Goal: Information Seeking & Learning: Learn about a topic

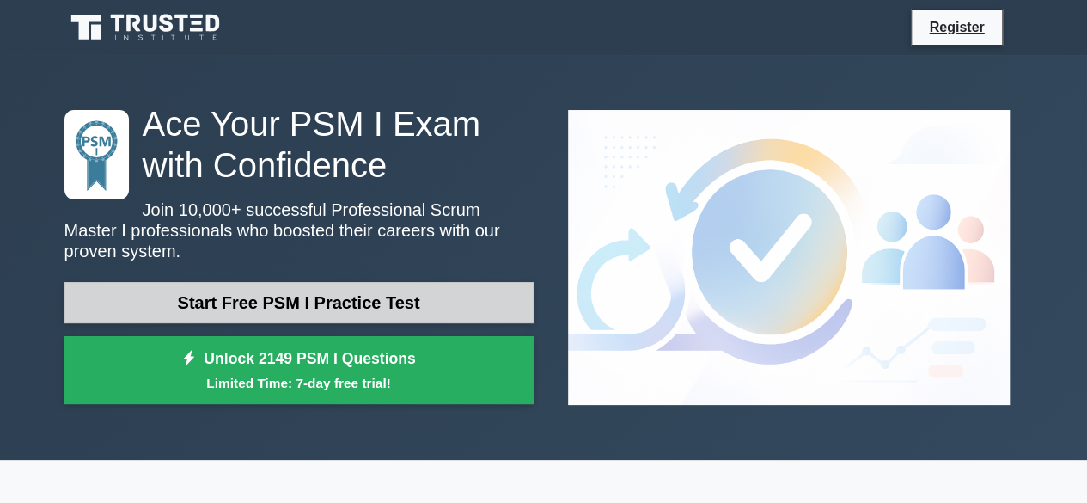
click at [380, 283] on link "Start Free PSM I Practice Test" at bounding box center [298, 302] width 469 height 41
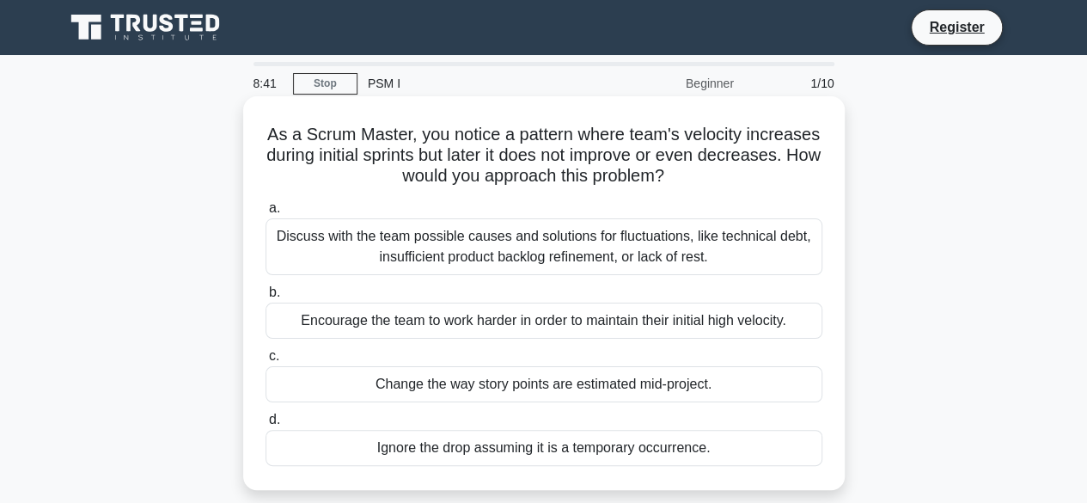
click at [672, 245] on div "Discuss with the team possible causes and solutions for fluctuations, like tech…" at bounding box center [543, 246] width 557 height 57
click at [265, 214] on input "a. Discuss with the team possible causes and solutions for fluctuations, like t…" at bounding box center [265, 208] width 0 height 11
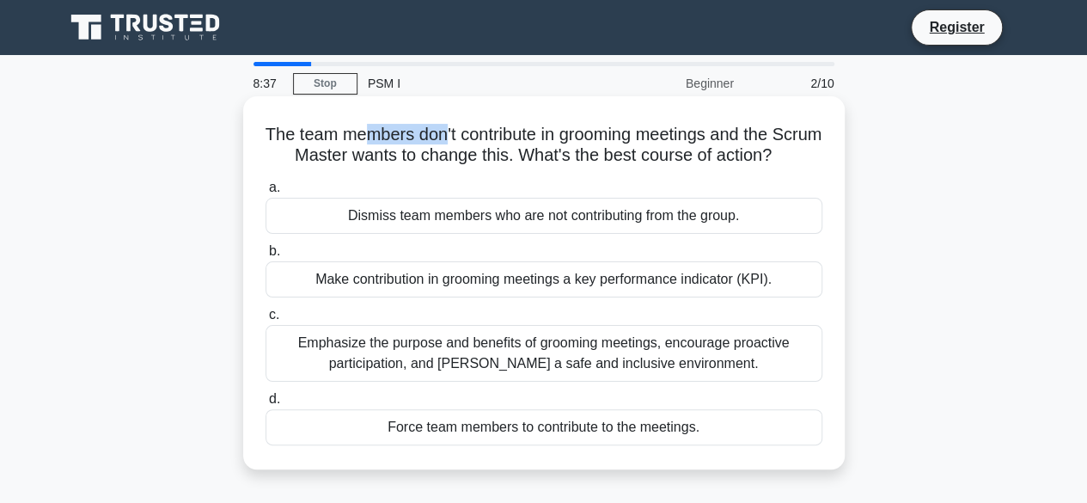
drag, startPoint x: 381, startPoint y: 135, endPoint x: 464, endPoint y: 141, distance: 83.5
click at [464, 141] on h5 "The team members don't contribute in grooming meetings and the Scrum Master wan…" at bounding box center [544, 145] width 560 height 43
drag, startPoint x: 555, startPoint y: 137, endPoint x: 586, endPoint y: 137, distance: 30.9
click at [586, 137] on h5 "The team members don't contribute in grooming meetings and the Scrum Master wan…" at bounding box center [544, 145] width 560 height 43
click at [676, 137] on h5 "The team members don't contribute in grooming meetings and the Scrum Master wan…" at bounding box center [544, 145] width 560 height 43
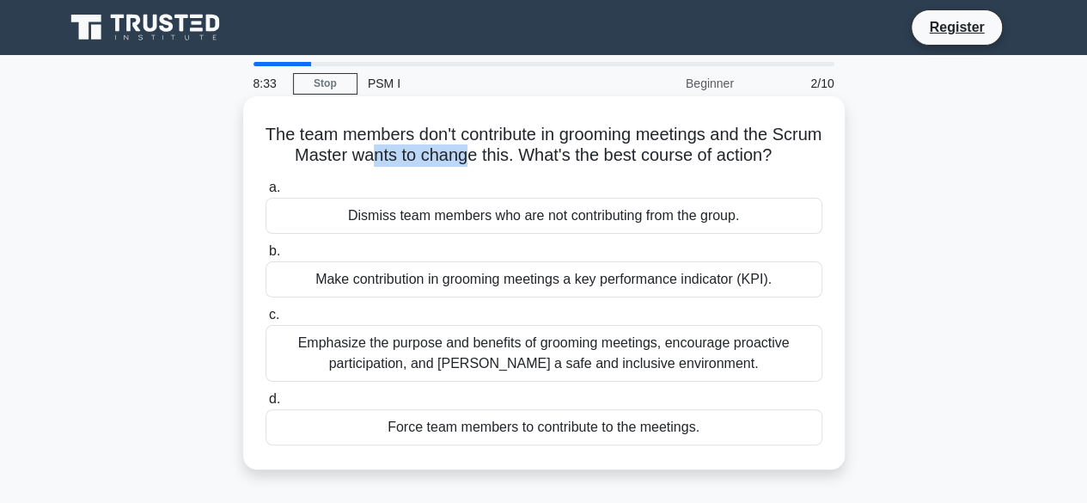
drag, startPoint x: 409, startPoint y: 164, endPoint x: 500, endPoint y: 162, distance: 91.1
click at [500, 162] on h5 "The team members don't contribute in grooming meetings and the Scrum Master wan…" at bounding box center [544, 145] width 560 height 43
click at [661, 297] on div "Make contribution in grooming meetings a key performance indicator (KPI)." at bounding box center [543, 279] width 557 height 36
click at [265, 257] on input "b. Make contribution in grooming meetings a key performance indicator (KPI)." at bounding box center [265, 251] width 0 height 11
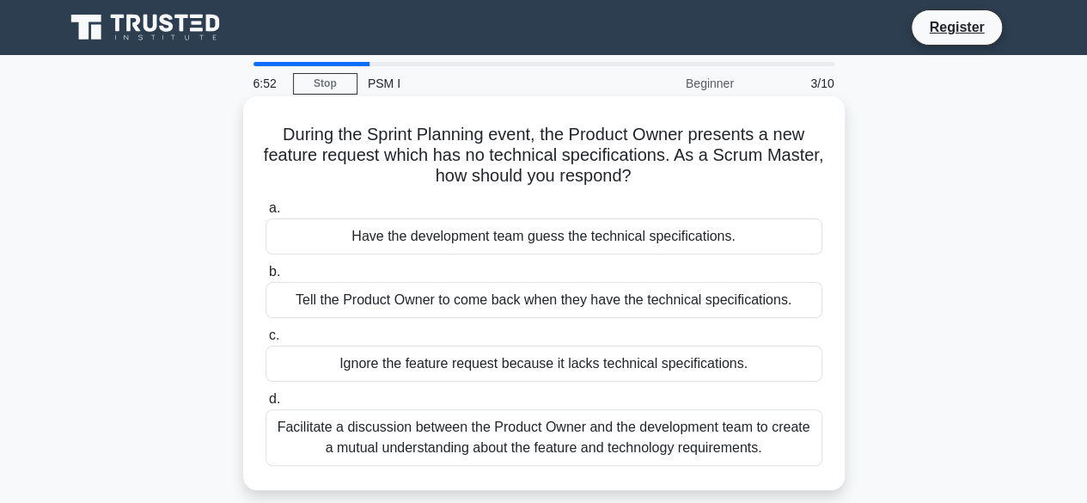
click at [598, 442] on div "Facilitate a discussion between the Product Owner and the development team to c…" at bounding box center [543, 437] width 557 height 57
click at [265, 405] on input "d. Facilitate a discussion between the Product Owner and the development team t…" at bounding box center [265, 398] width 0 height 11
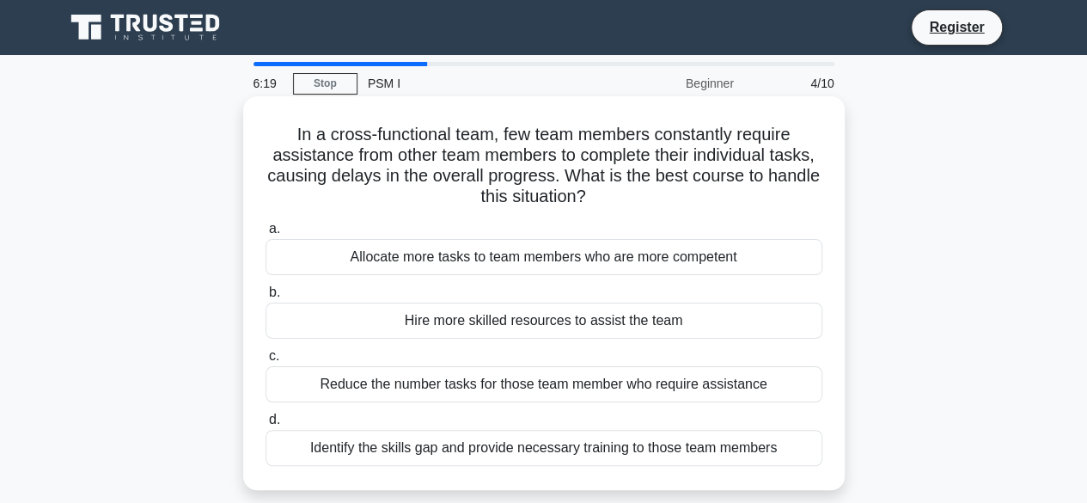
click at [659, 259] on div "Allocate more tasks to team members who are more competent" at bounding box center [543, 257] width 557 height 36
click at [265, 235] on input "a. Allocate more tasks to team members who are more competent" at bounding box center [265, 228] width 0 height 11
